Goal: Transaction & Acquisition: Purchase product/service

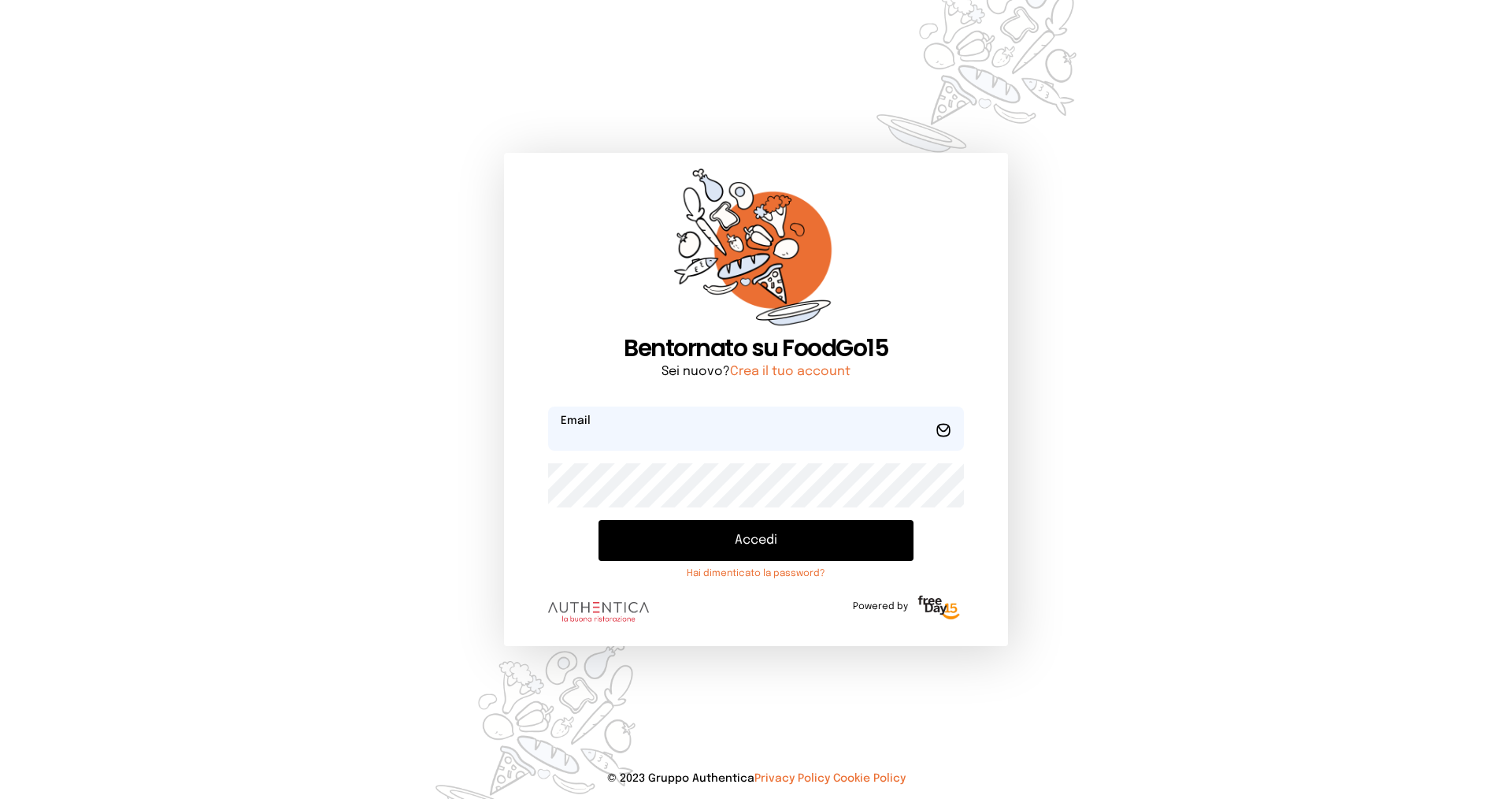
type input "**********"
click at [808, 542] on button "Accedi" at bounding box center [756, 541] width 315 height 41
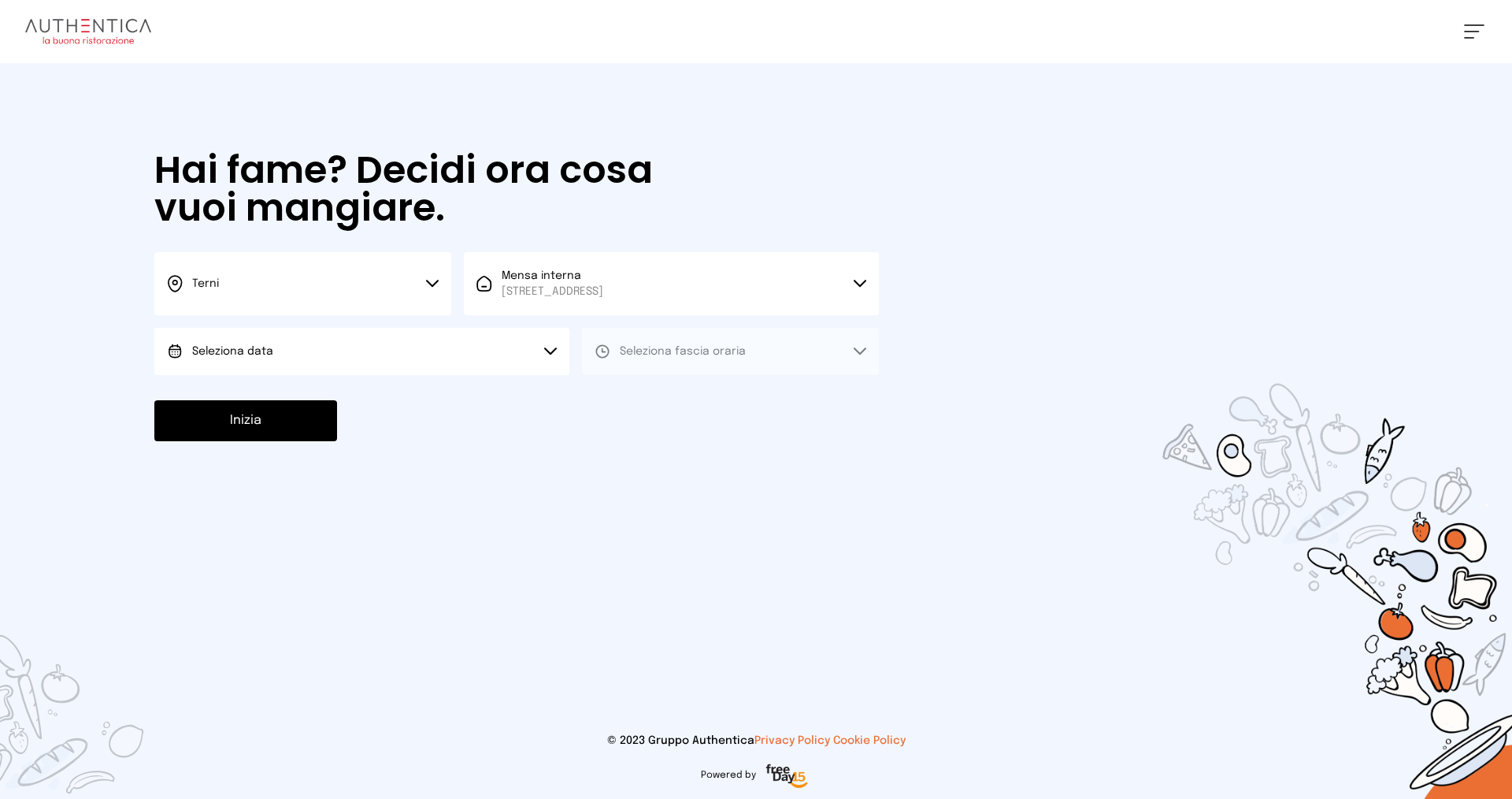
click at [327, 285] on button "Terni" at bounding box center [302, 283] width 297 height 63
click at [329, 339] on li "Terni" at bounding box center [302, 337] width 297 height 42
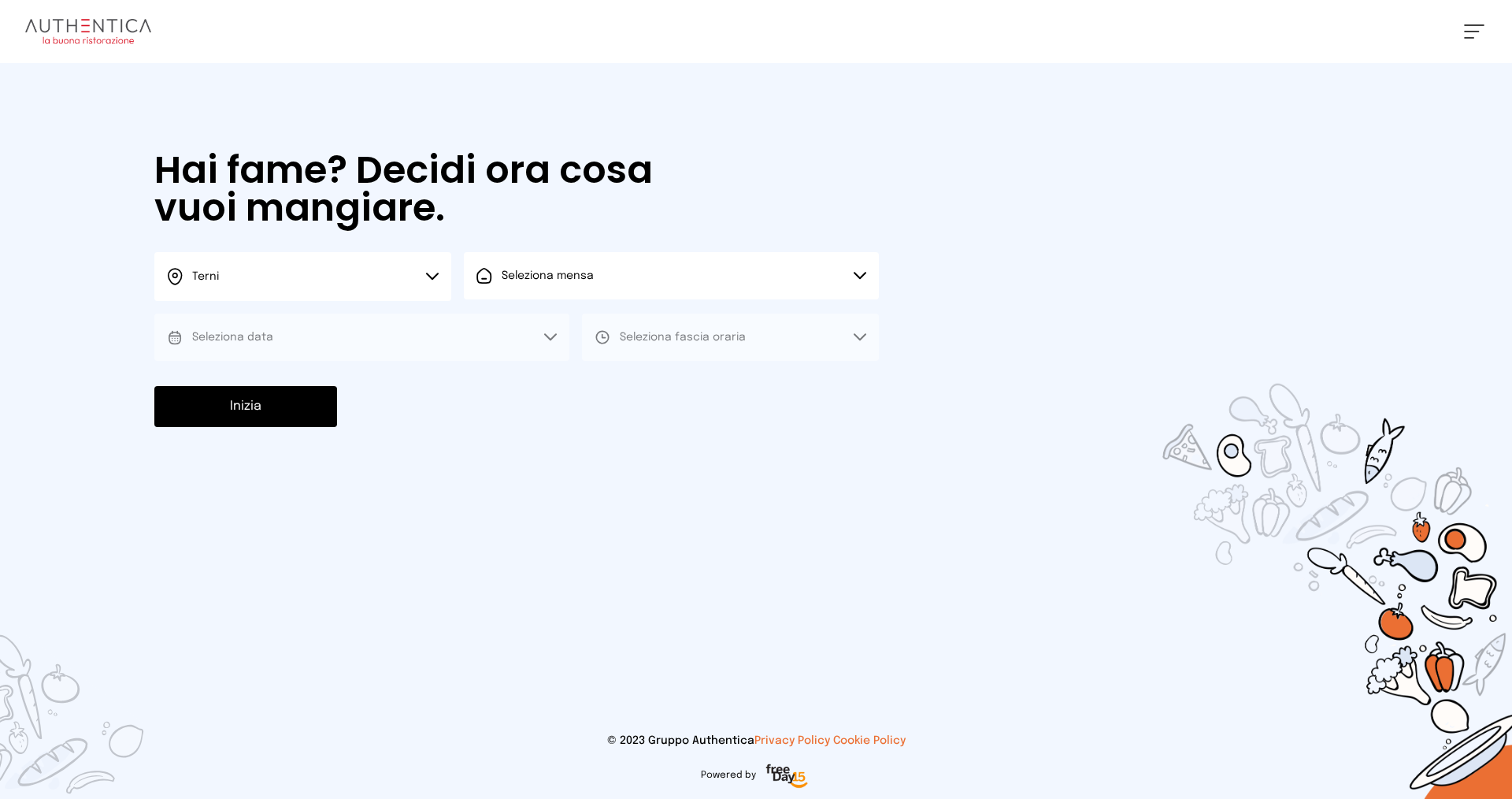
click at [551, 285] on button "Seleziona mensa" at bounding box center [672, 275] width 415 height 47
click at [559, 331] on span "[STREET_ADDRESS]" at bounding box center [552, 336] width 102 height 16
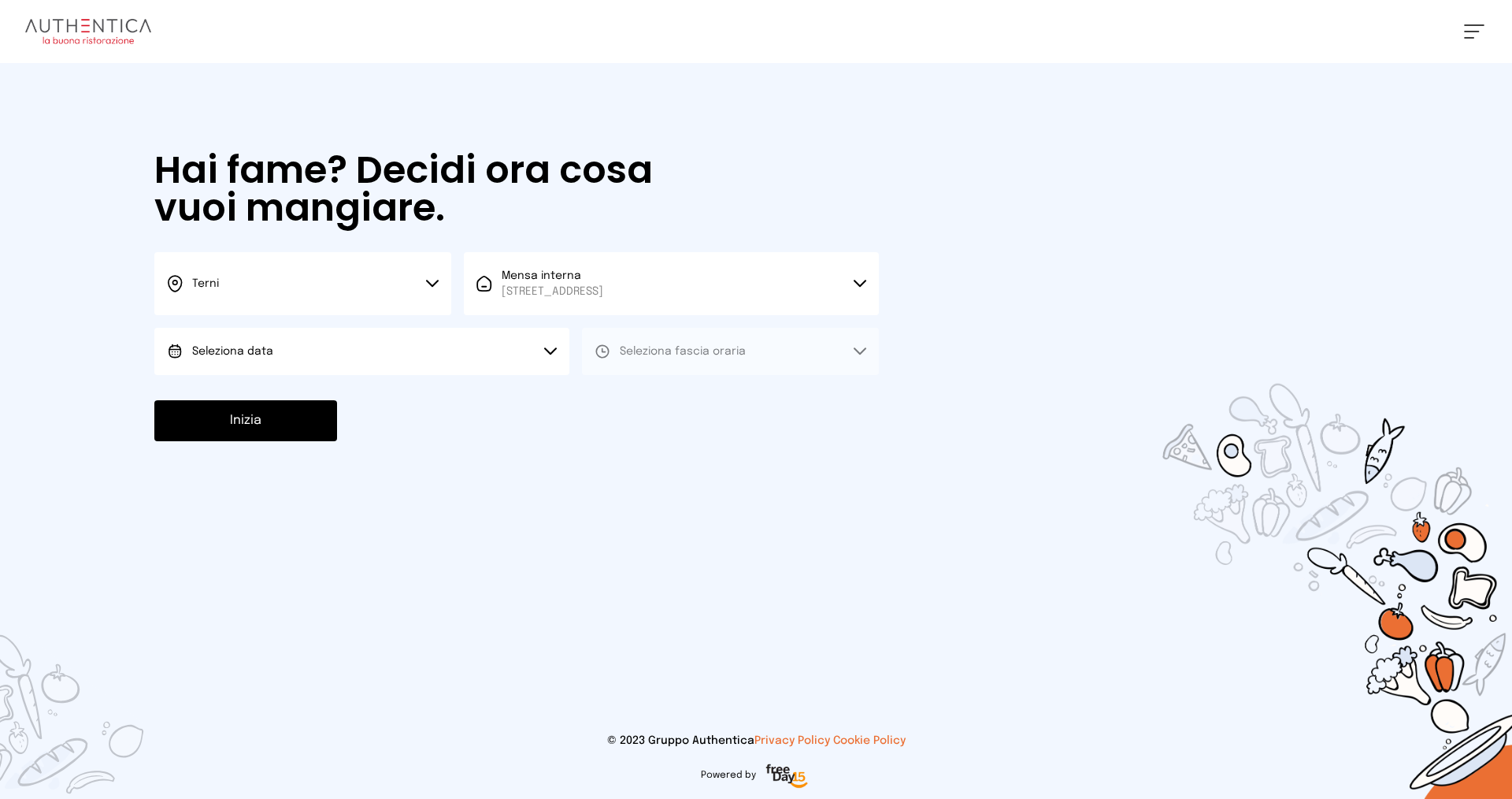
click at [338, 371] on button "Seleziona data" at bounding box center [362, 351] width 415 height 47
click at [335, 403] on li "[DATE], [DATE]" at bounding box center [362, 395] width 415 height 41
click at [654, 361] on button "Seleziona fascia oraria" at bounding box center [730, 351] width 297 height 47
click at [656, 392] on span "Pranzo" at bounding box center [638, 395] width 38 height 16
click at [232, 418] on button "Inizia" at bounding box center [245, 420] width 183 height 41
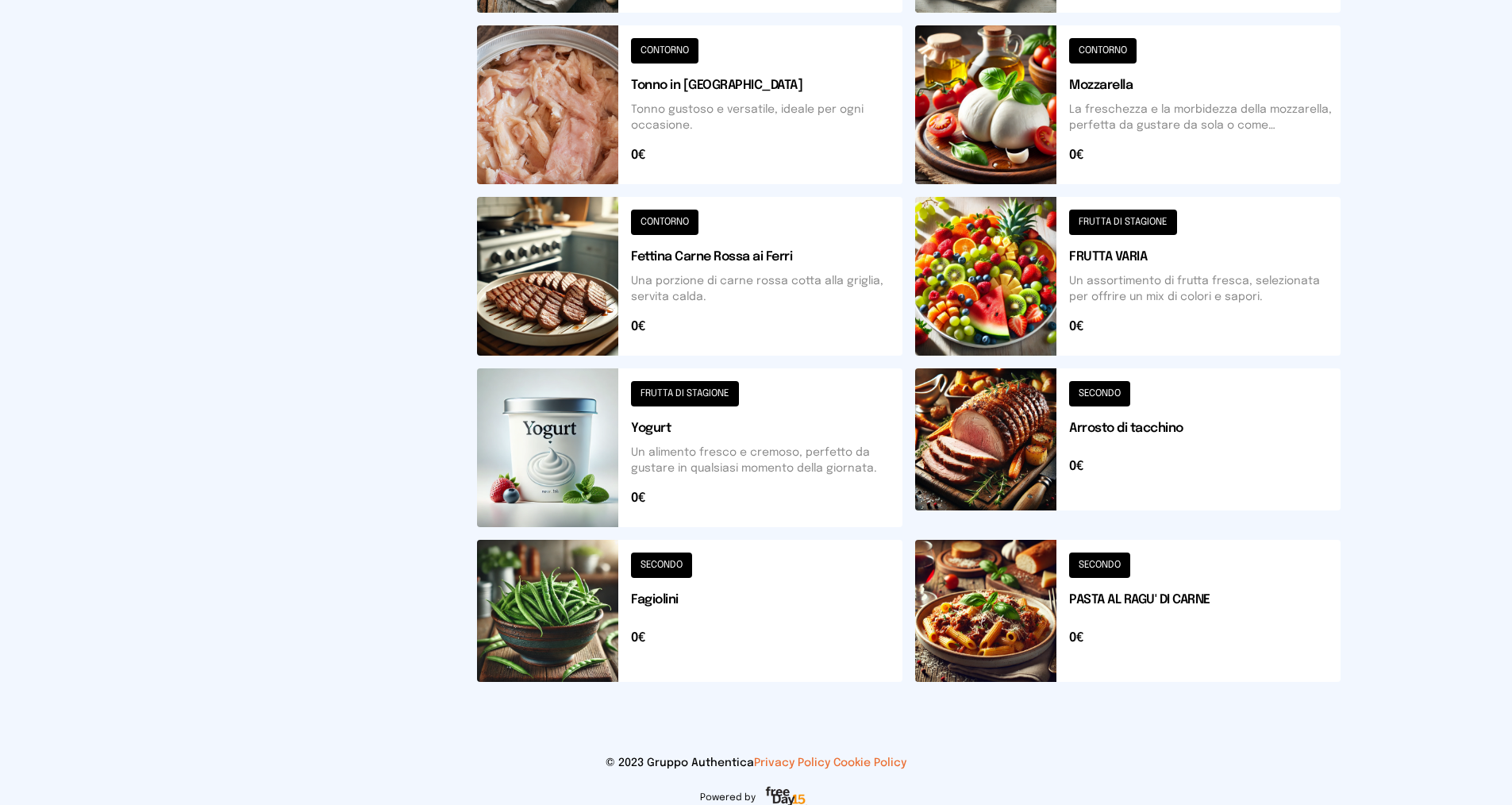
scroll to position [493, 0]
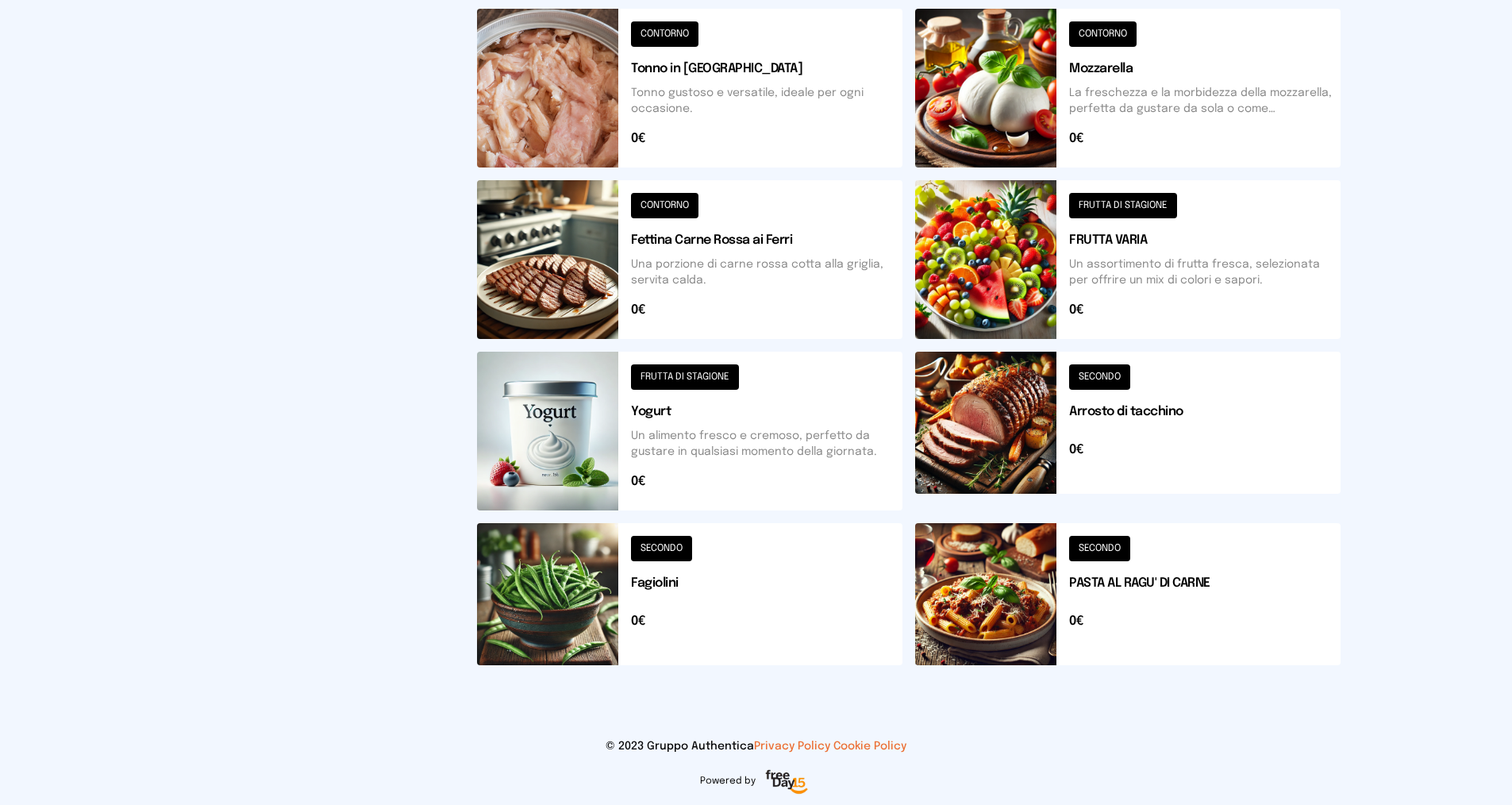
click at [681, 547] on button at bounding box center [689, 594] width 425 height 142
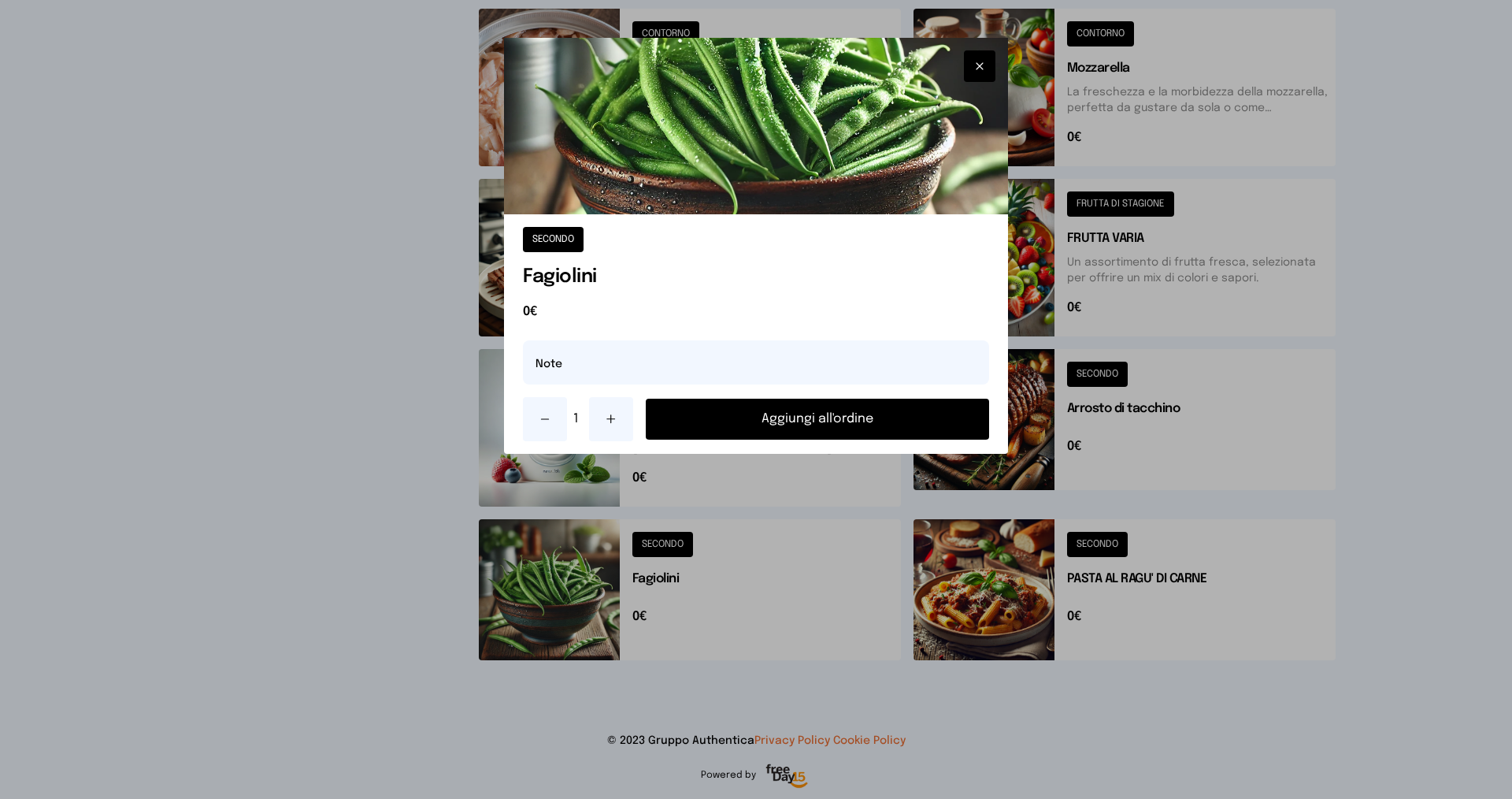
click at [699, 427] on button "Aggiungi all'ordine" at bounding box center [818, 419] width 344 height 41
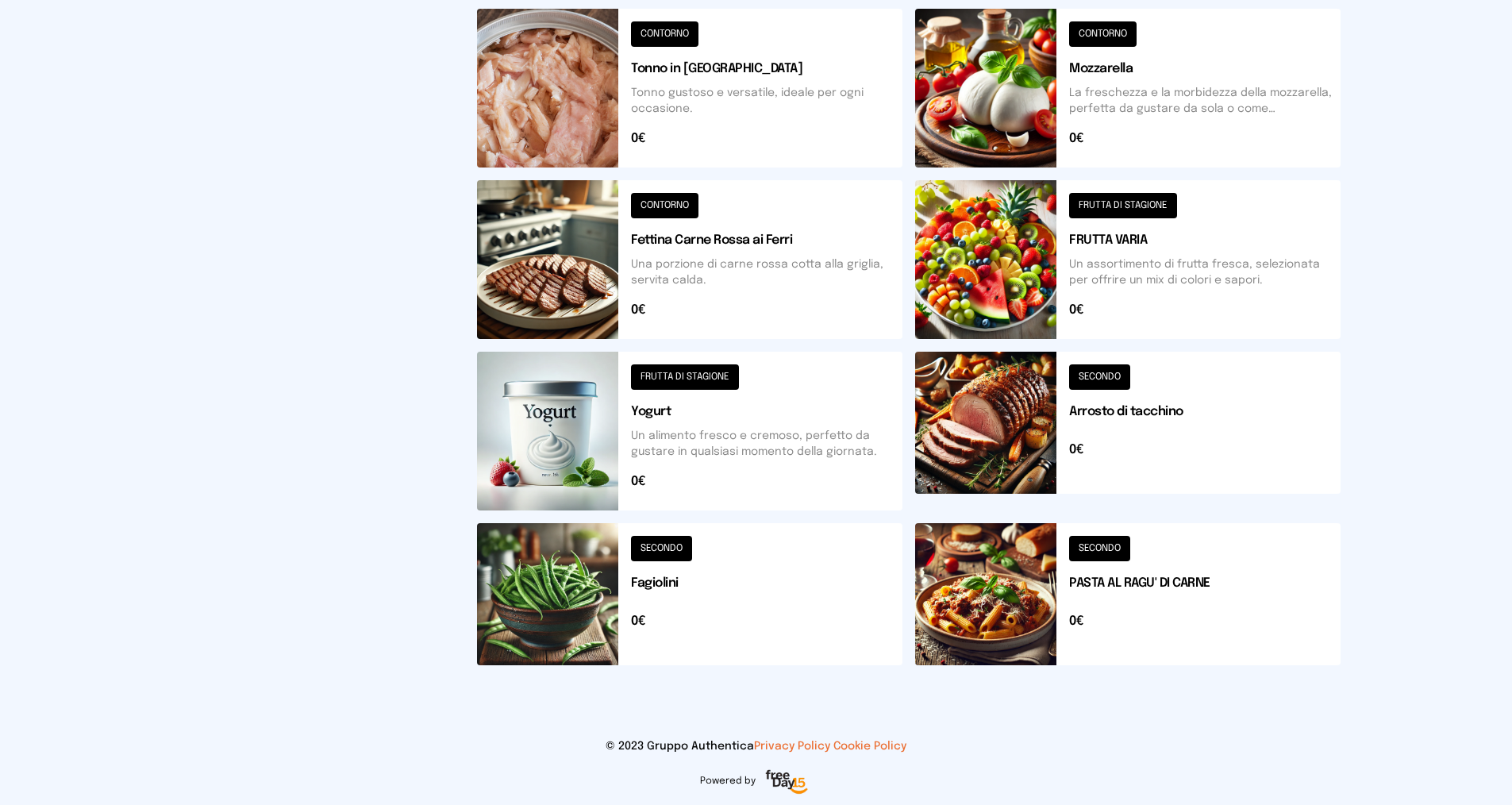
click at [1103, 200] on button at bounding box center [1127, 259] width 425 height 158
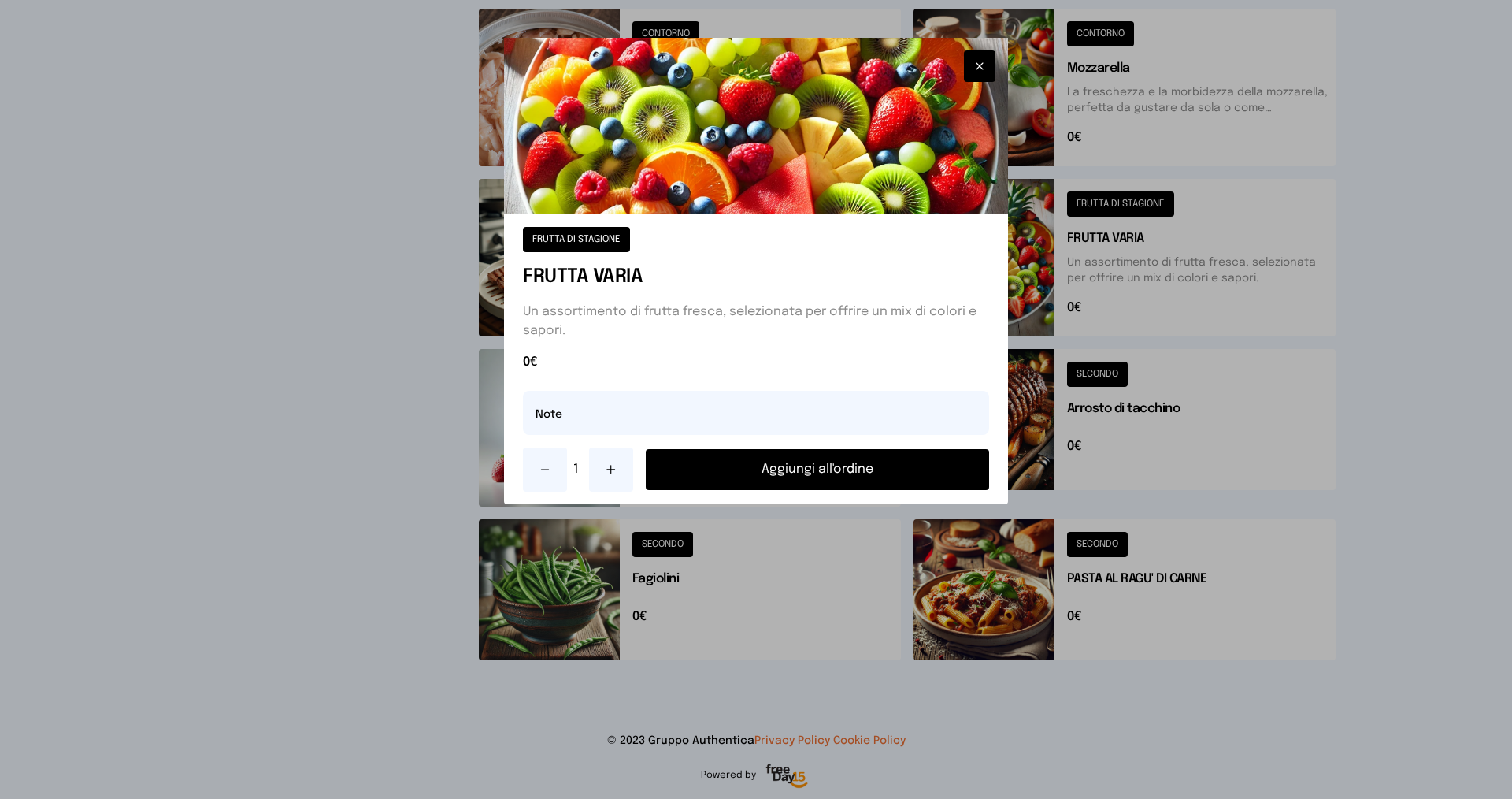
click at [894, 466] on button "Aggiungi all'ordine" at bounding box center [818, 469] width 344 height 41
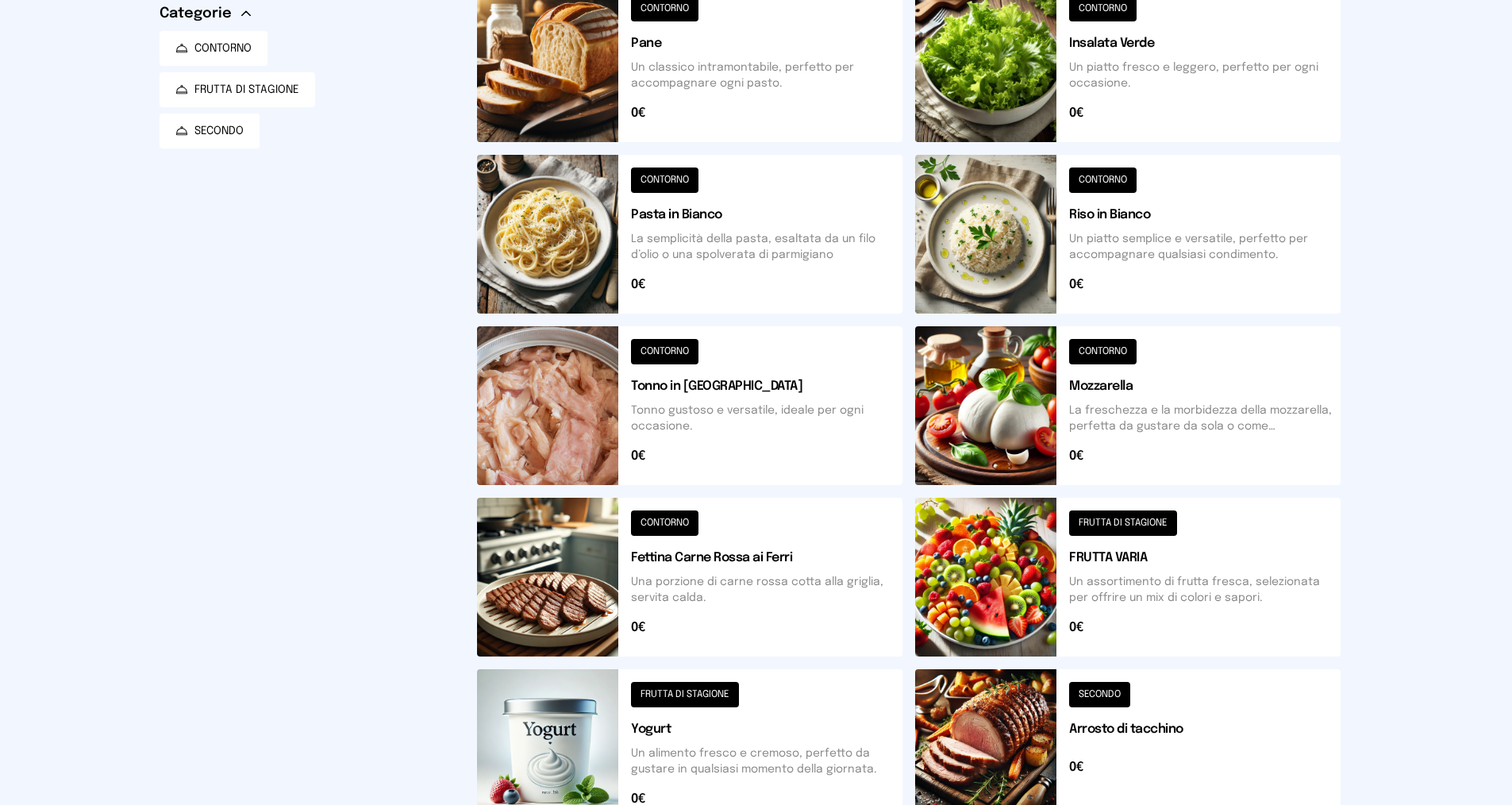
scroll to position [17, 0]
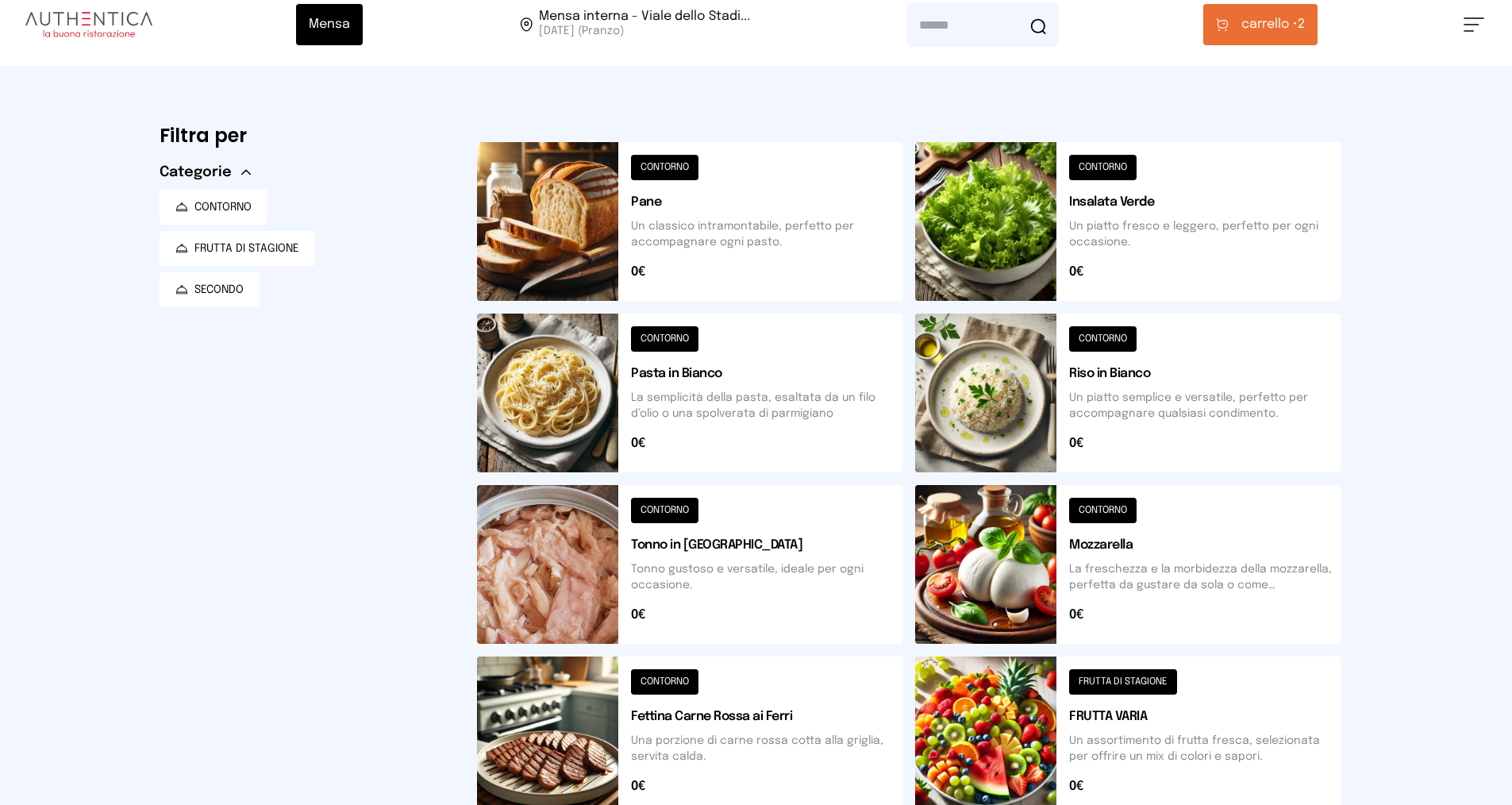
click at [1101, 340] on button at bounding box center [1127, 393] width 425 height 158
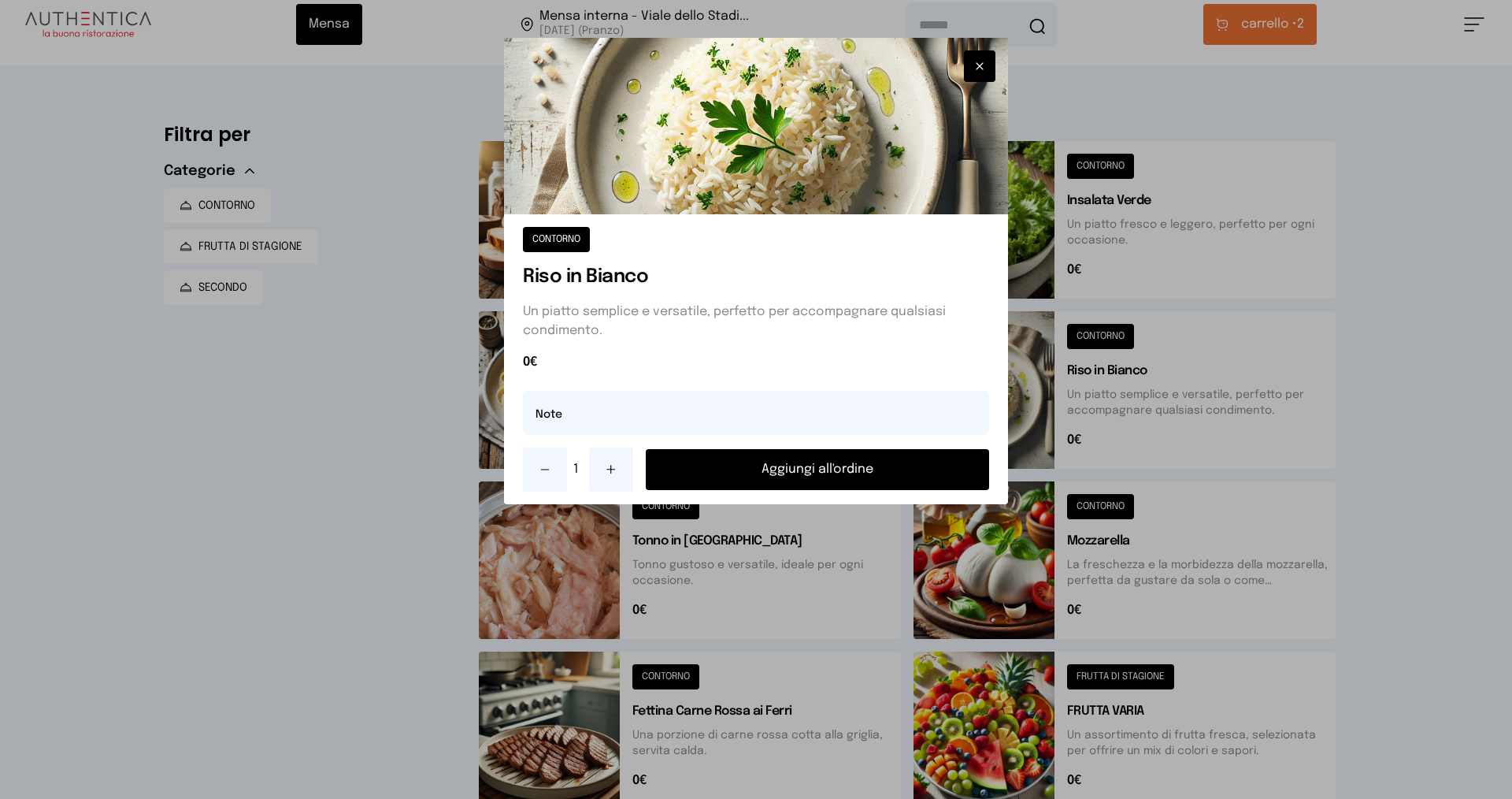
click at [853, 469] on button "Aggiungi all'ordine" at bounding box center [818, 469] width 344 height 41
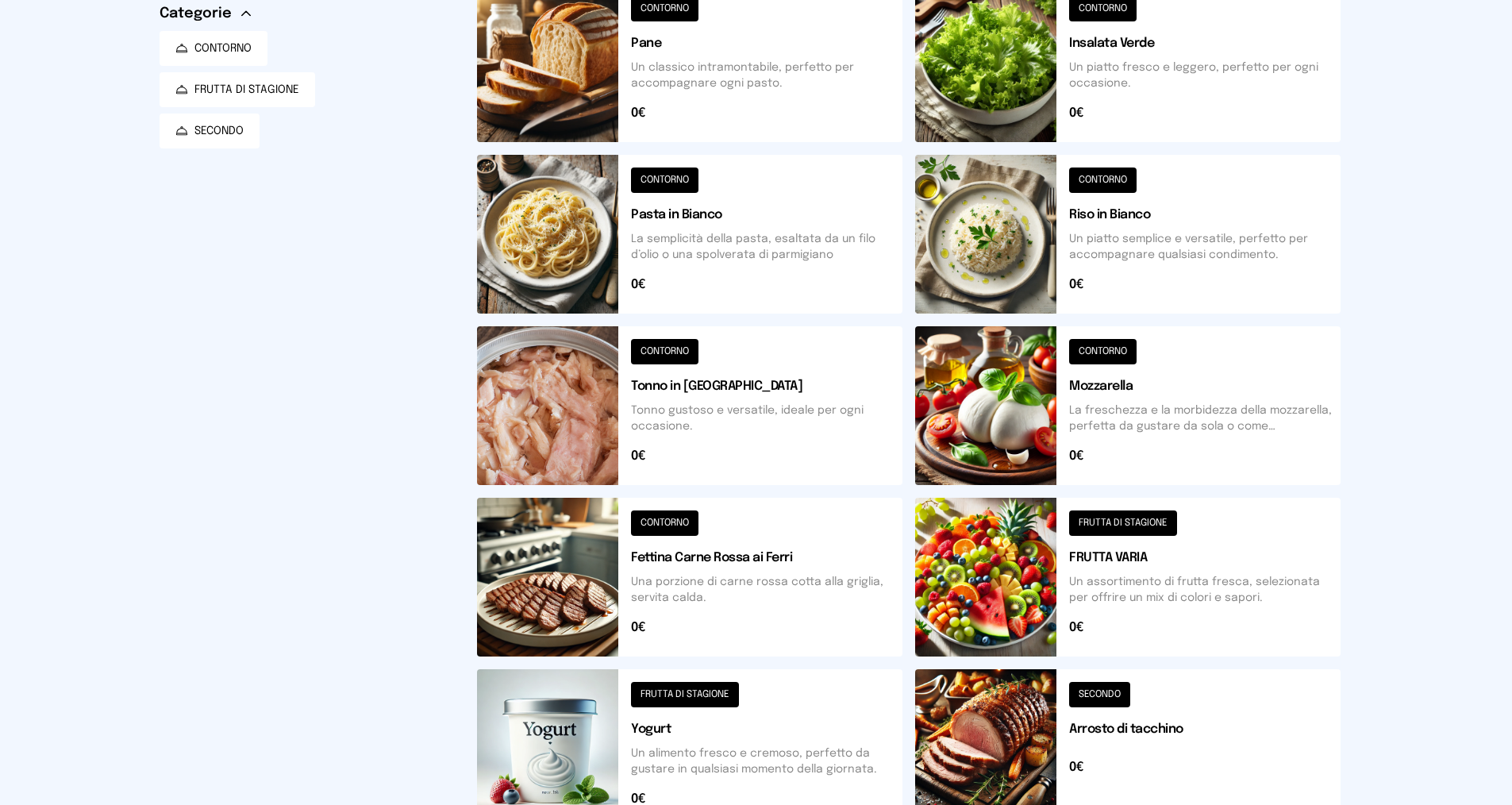
scroll to position [0, 0]
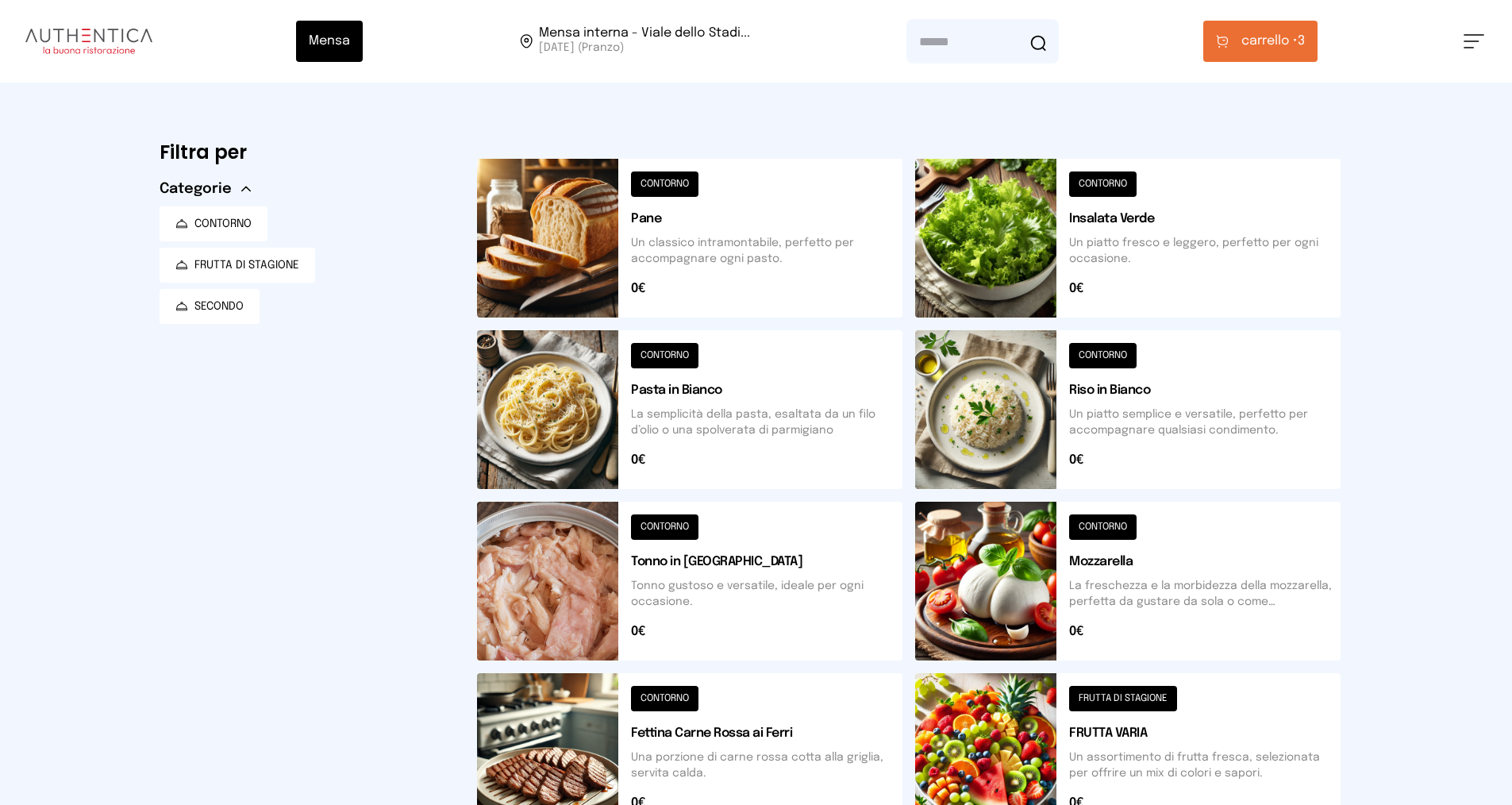
click at [672, 525] on button at bounding box center [689, 581] width 425 height 158
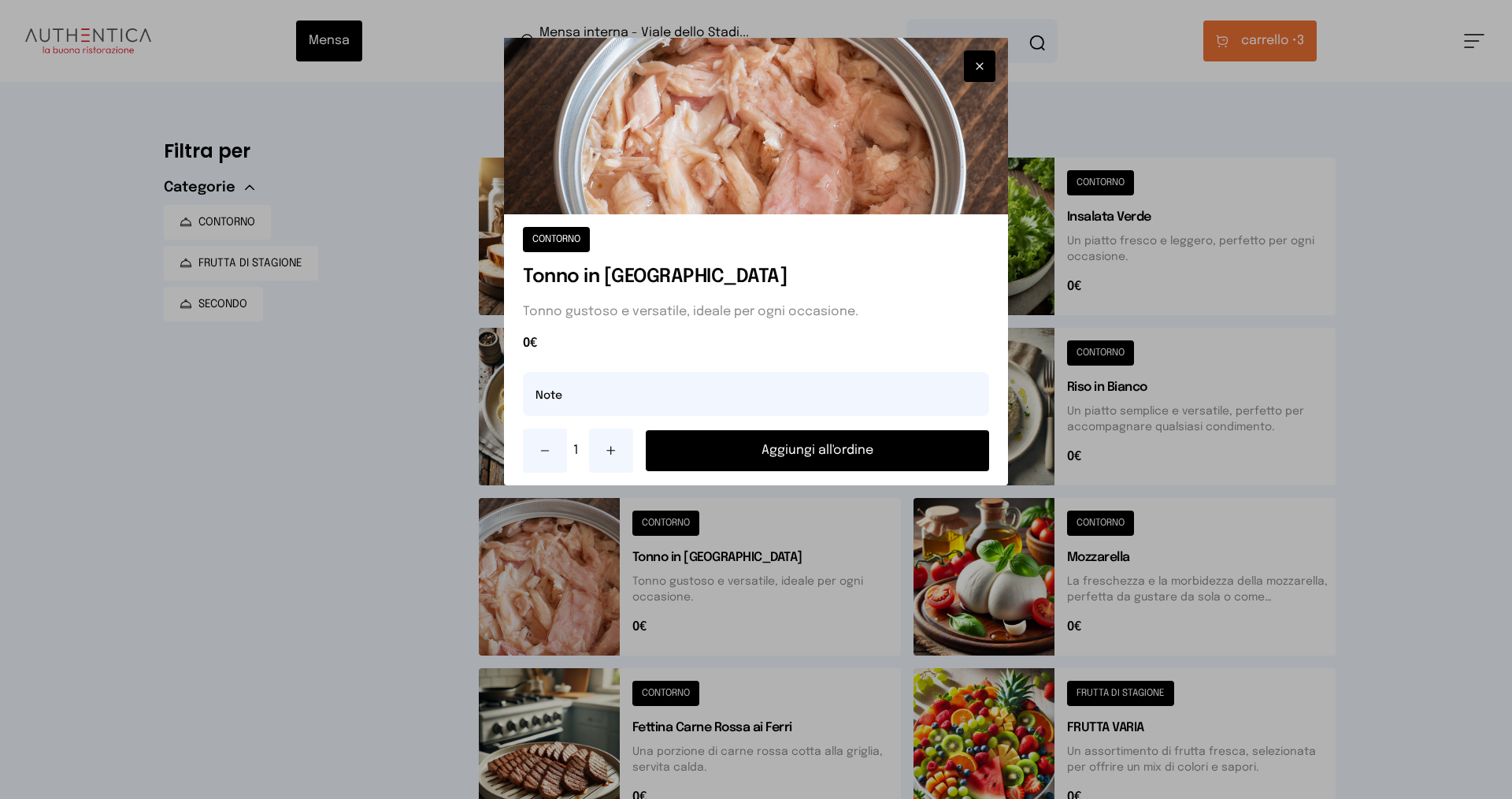
click at [701, 455] on button "Aggiungi all'ordine" at bounding box center [818, 451] width 344 height 41
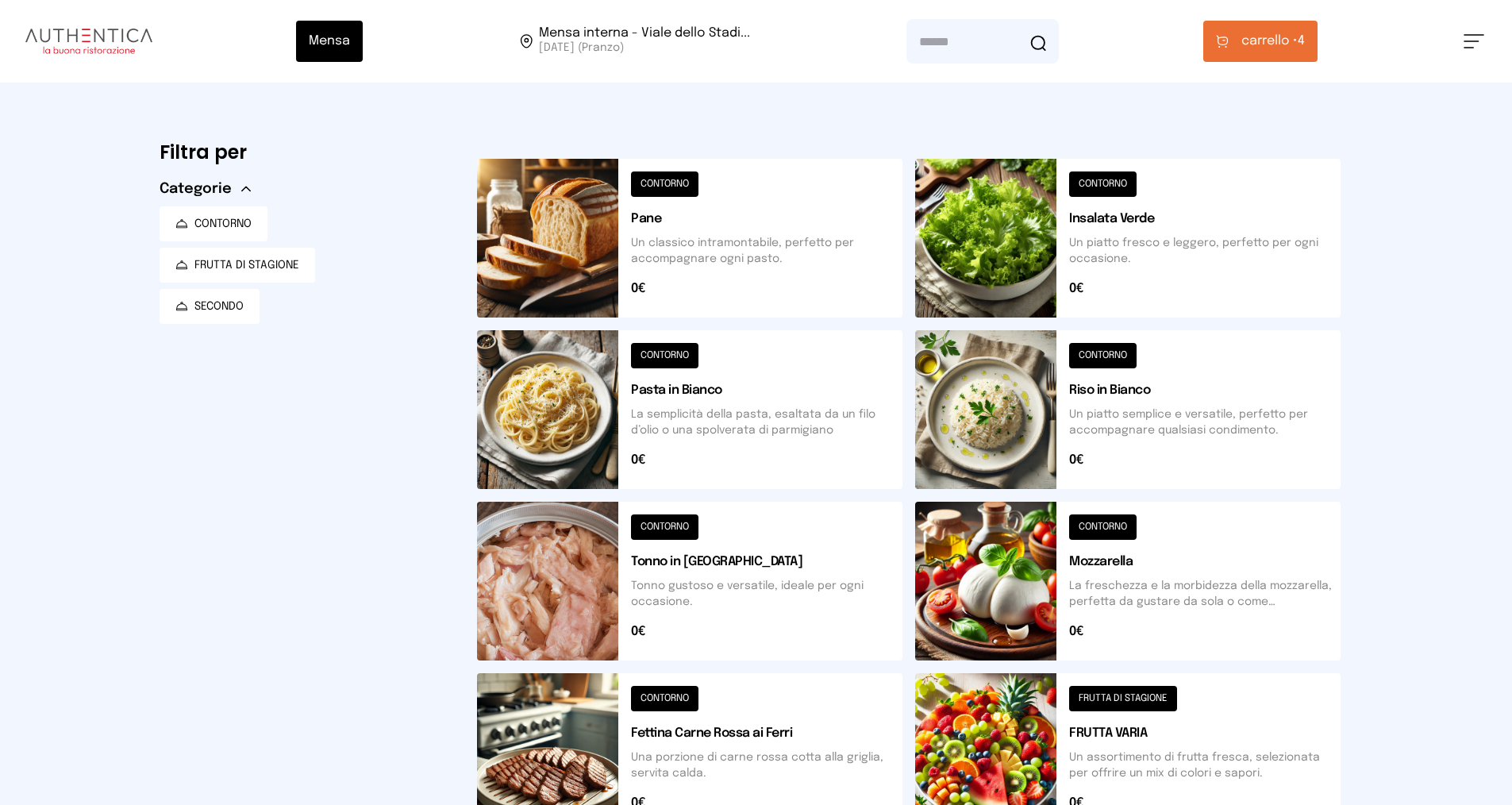
click at [1256, 31] on span "carrello •" at bounding box center [1268, 41] width 56 height 19
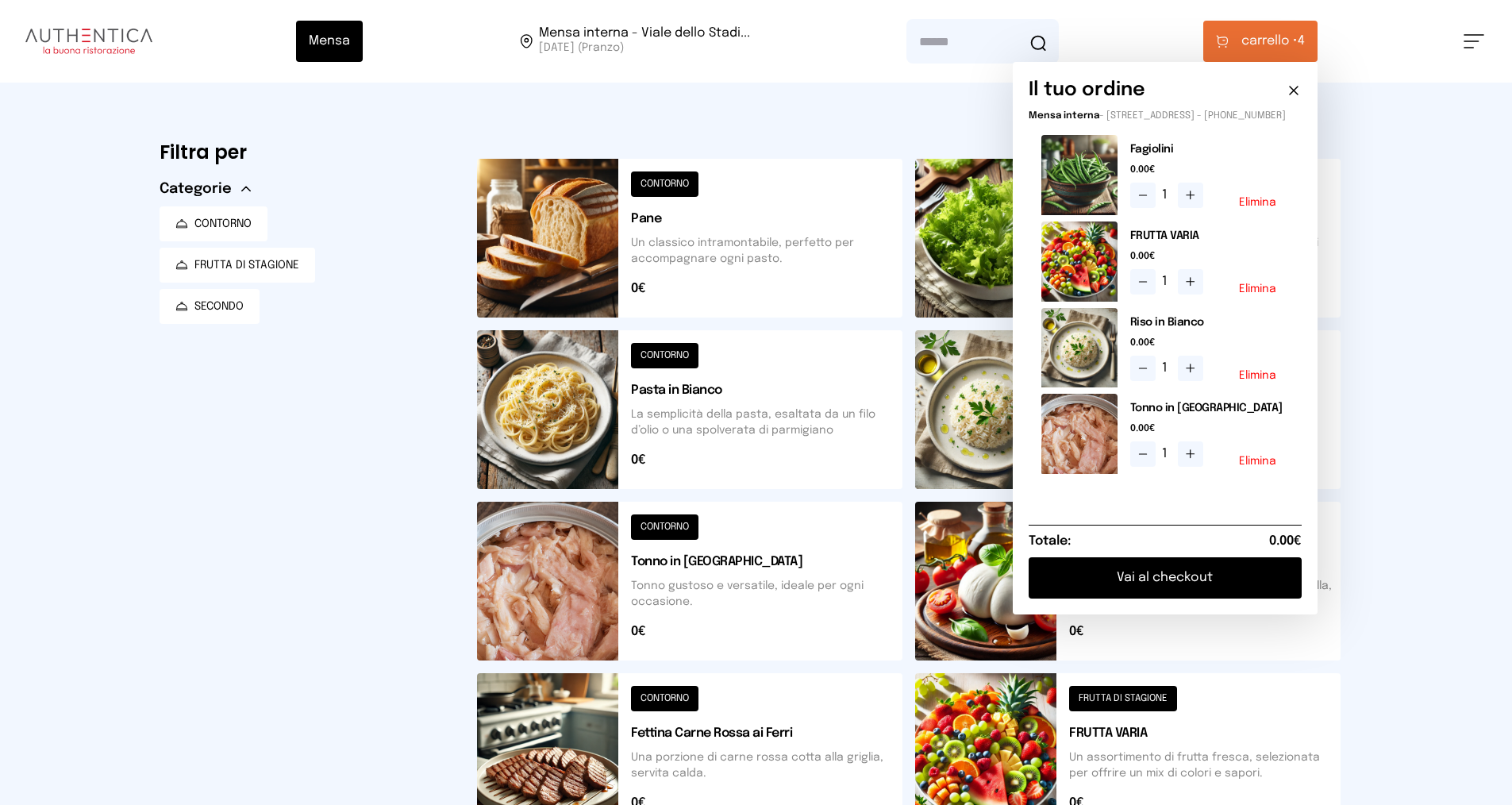
click at [1213, 589] on button "Vai al checkout" at bounding box center [1165, 578] width 273 height 42
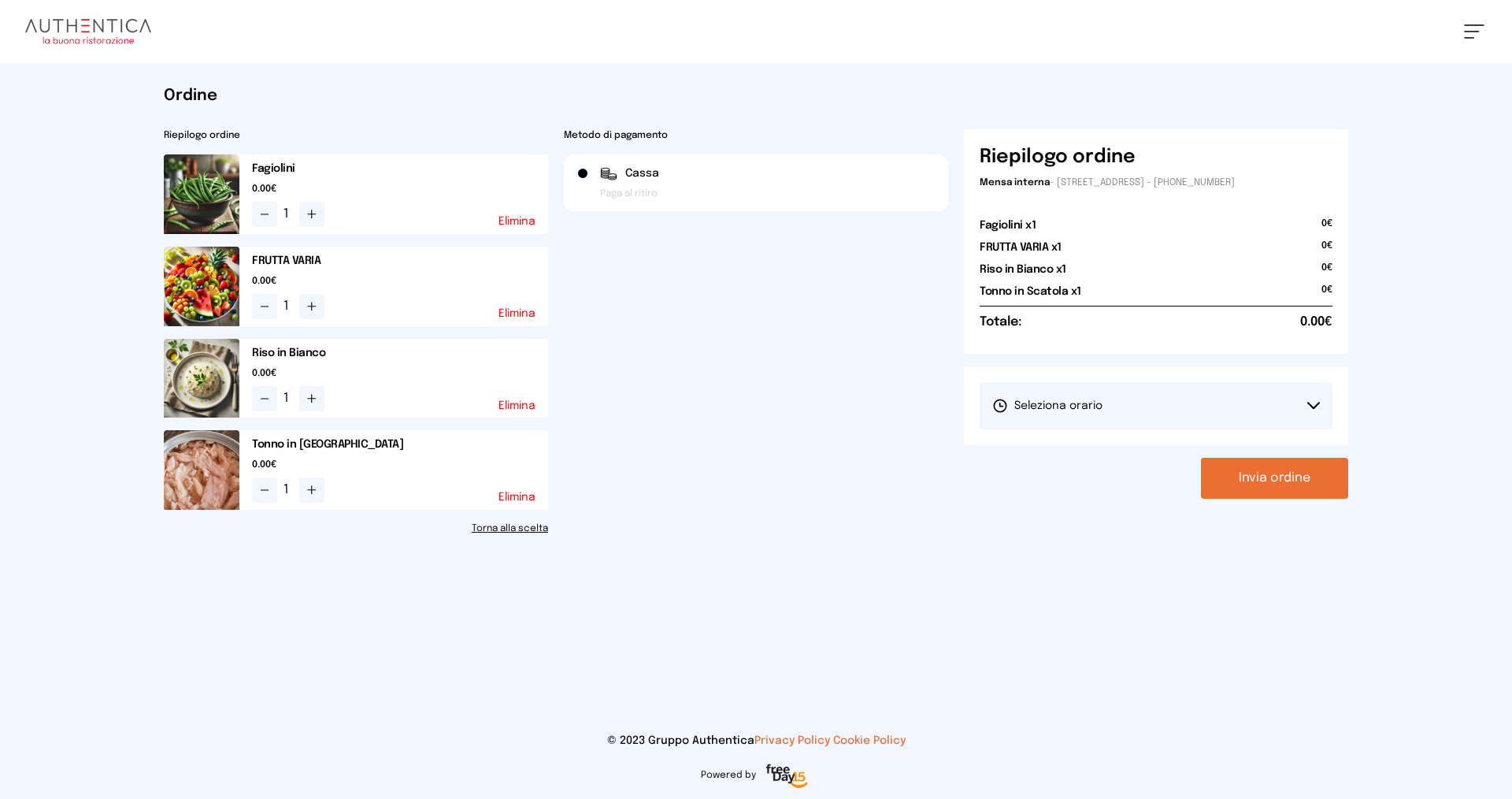
click at [1057, 405] on span "Seleziona orario" at bounding box center [1048, 405] width 110 height 16
click at [1072, 451] on span "1° Turno (13:00 - 15:00)" at bounding box center [1052, 450] width 119 height 16
click at [1251, 481] on button "Invia ordine" at bounding box center [1275, 478] width 147 height 41
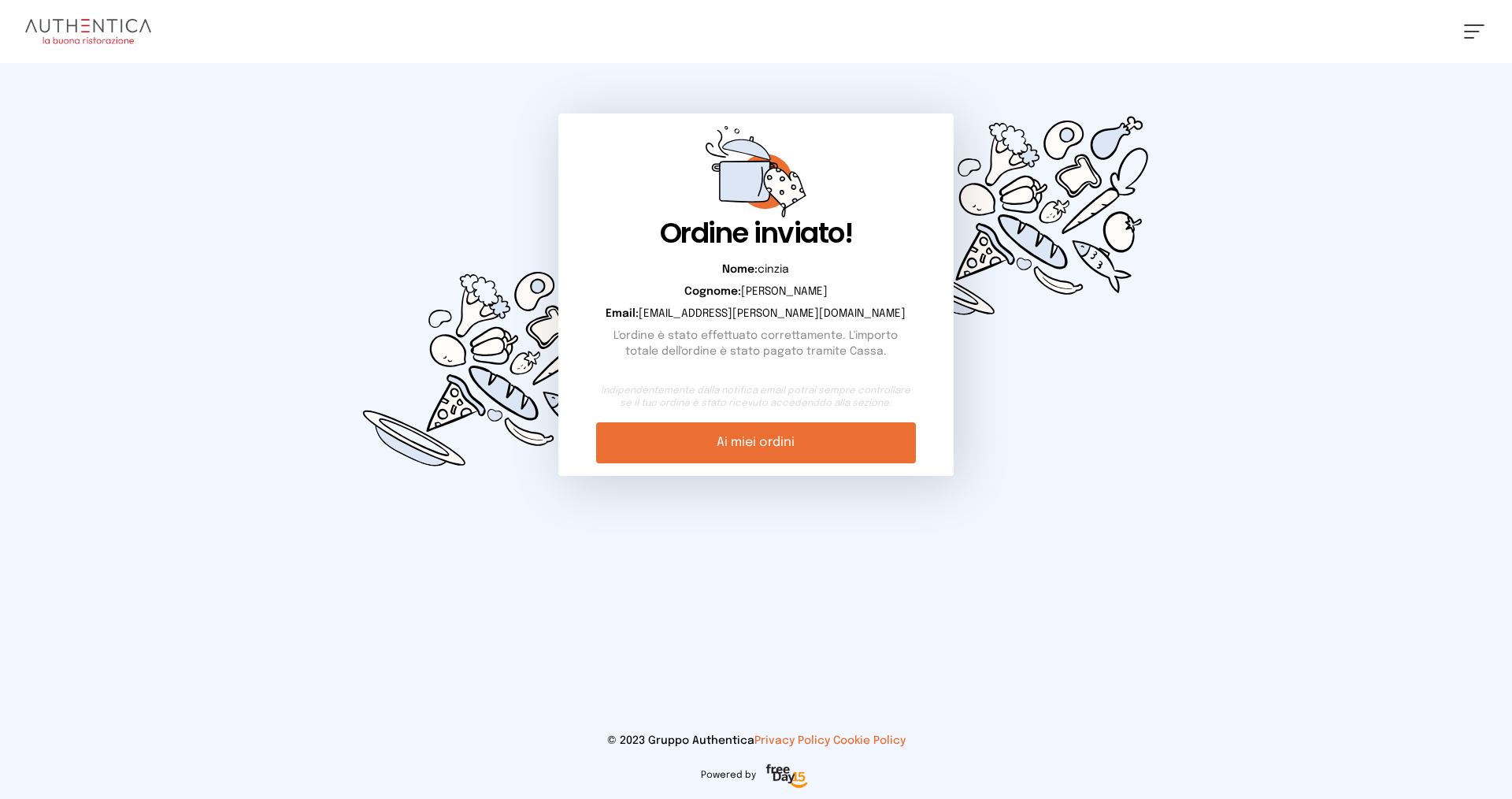
click at [835, 449] on link "Ai miei ordini" at bounding box center [756, 442] width 319 height 41
